Goal: Task Accomplishment & Management: Use online tool/utility

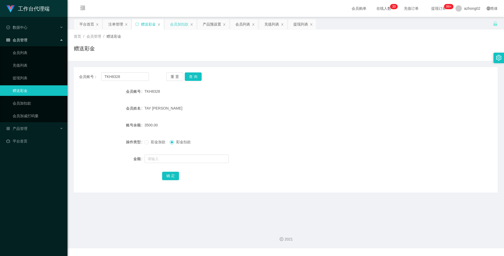
click at [182, 22] on div "会员加扣款" at bounding box center [179, 24] width 18 height 10
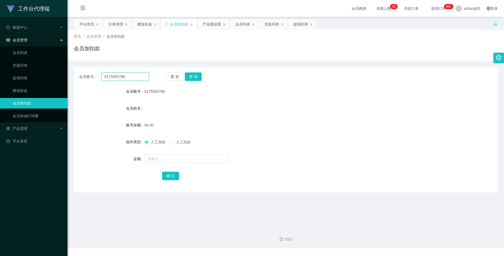
drag, startPoint x: 129, startPoint y: 77, endPoint x: 85, endPoint y: 77, distance: 43.3
click at [85, 77] on div "会员账号： 0175092786" at bounding box center [114, 77] width 70 height 8
paste input "ChuahBoonSing"
type input "ChuahBoonSing"
click at [192, 75] on button "查 询" at bounding box center [193, 77] width 17 height 8
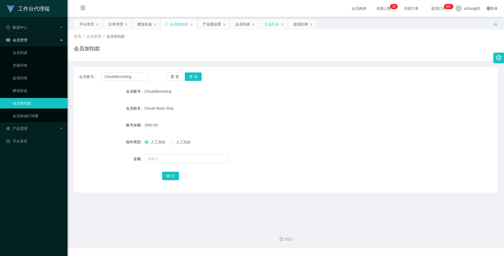
click at [268, 26] on div "充值列表" at bounding box center [272, 24] width 15 height 10
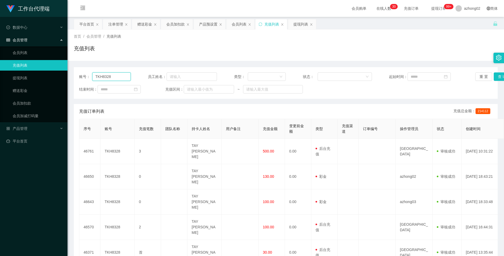
drag, startPoint x: 116, startPoint y: 78, endPoint x: 86, endPoint y: 77, distance: 30.1
click at [86, 78] on div "账号： TKH8328" at bounding box center [105, 77] width 52 height 8
paste input "ChuahBoonSing"
type input "ChuahBoonSing"
click at [496, 75] on button "查 询" at bounding box center [502, 77] width 17 height 8
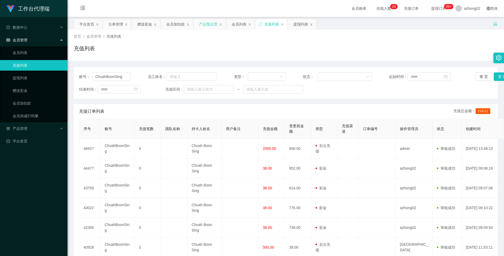
click at [202, 23] on div "产品预设置" at bounding box center [208, 24] width 18 height 10
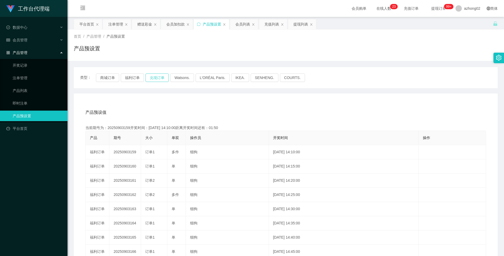
click at [156, 77] on button "兑现订单" at bounding box center [157, 78] width 23 height 8
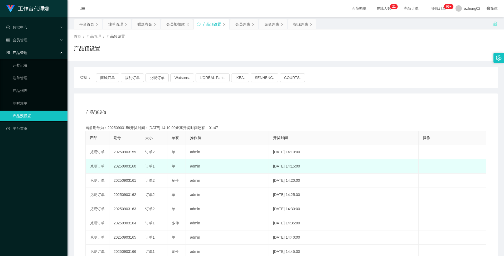
click at [130, 167] on td "20250903160" at bounding box center [125, 167] width 32 height 14
copy td "20250903160"
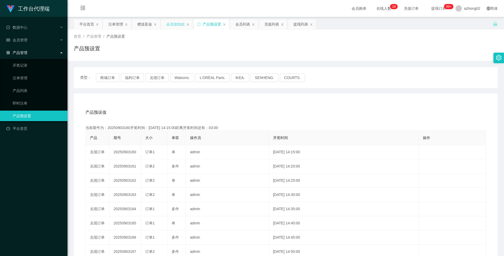
click at [177, 25] on div "会员加扣款" at bounding box center [175, 24] width 18 height 10
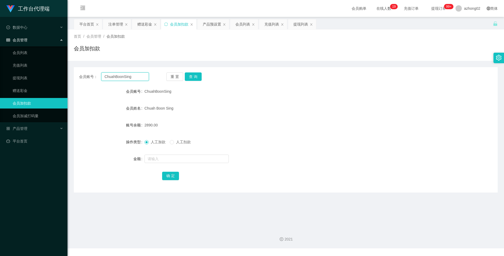
drag, startPoint x: 133, startPoint y: 77, endPoint x: 103, endPoint y: 77, distance: 30.6
click at [103, 77] on input "ChuahBoonSing" at bounding box center [124, 77] width 47 height 8
click at [196, 82] on div "会员账号： ChuahBoonSing 重 置 查 询 会员账号 ChuahBoonSing 会员姓名 [PERSON_NAME] Sing 账号余额 289…" at bounding box center [286, 130] width 424 height 126
click at [118, 24] on div "注单管理" at bounding box center [115, 24] width 15 height 10
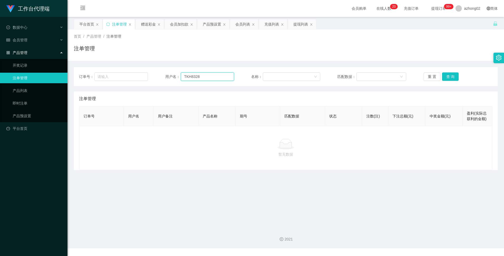
drag, startPoint x: 200, startPoint y: 78, endPoint x: 176, endPoint y: 73, distance: 24.5
click at [177, 73] on div "用户名： TKH8328" at bounding box center [199, 77] width 69 height 8
paste input "ChuahBoonSing"
type input "ChuahBoonSing"
click at [447, 78] on button "查 询" at bounding box center [450, 77] width 17 height 8
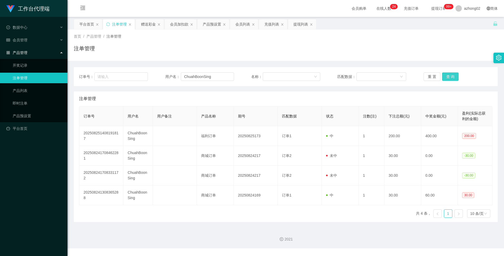
click at [449, 76] on button "查 询" at bounding box center [450, 77] width 17 height 8
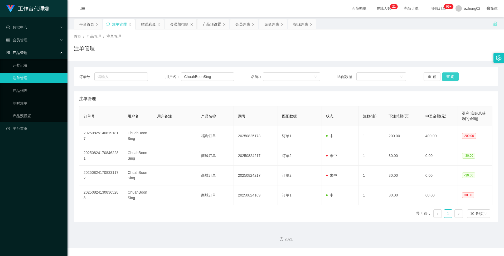
click at [450, 75] on button "查 询" at bounding box center [450, 77] width 17 height 8
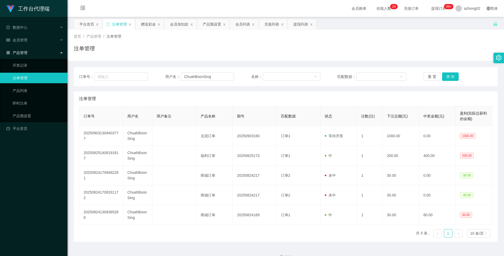
click at [482, 22] on div "平台首页 注单管理 赠送彩金 会员加扣款 产品预设置 会员列表 充值列表 提现列表" at bounding box center [283, 28] width 419 height 18
click at [216, 26] on div "产品预设置" at bounding box center [212, 24] width 18 height 10
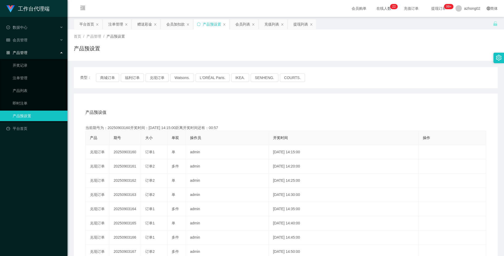
click at [489, 49] on div "产品预设置" at bounding box center [286, 51] width 424 height 12
click at [112, 23] on div "注单管理" at bounding box center [115, 24] width 15 height 10
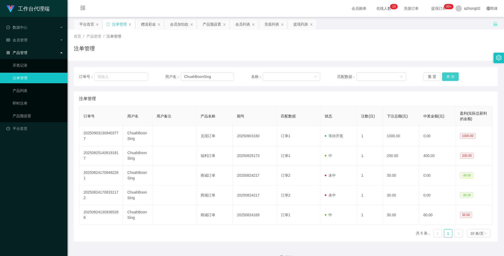
click at [457, 77] on button "查 询" at bounding box center [450, 77] width 17 height 8
drag, startPoint x: 213, startPoint y: 77, endPoint x: 179, endPoint y: 75, distance: 34.6
click at [179, 75] on div "用户名： ChuahBoonSing" at bounding box center [199, 77] width 69 height 8
